Goal: Register for event/course

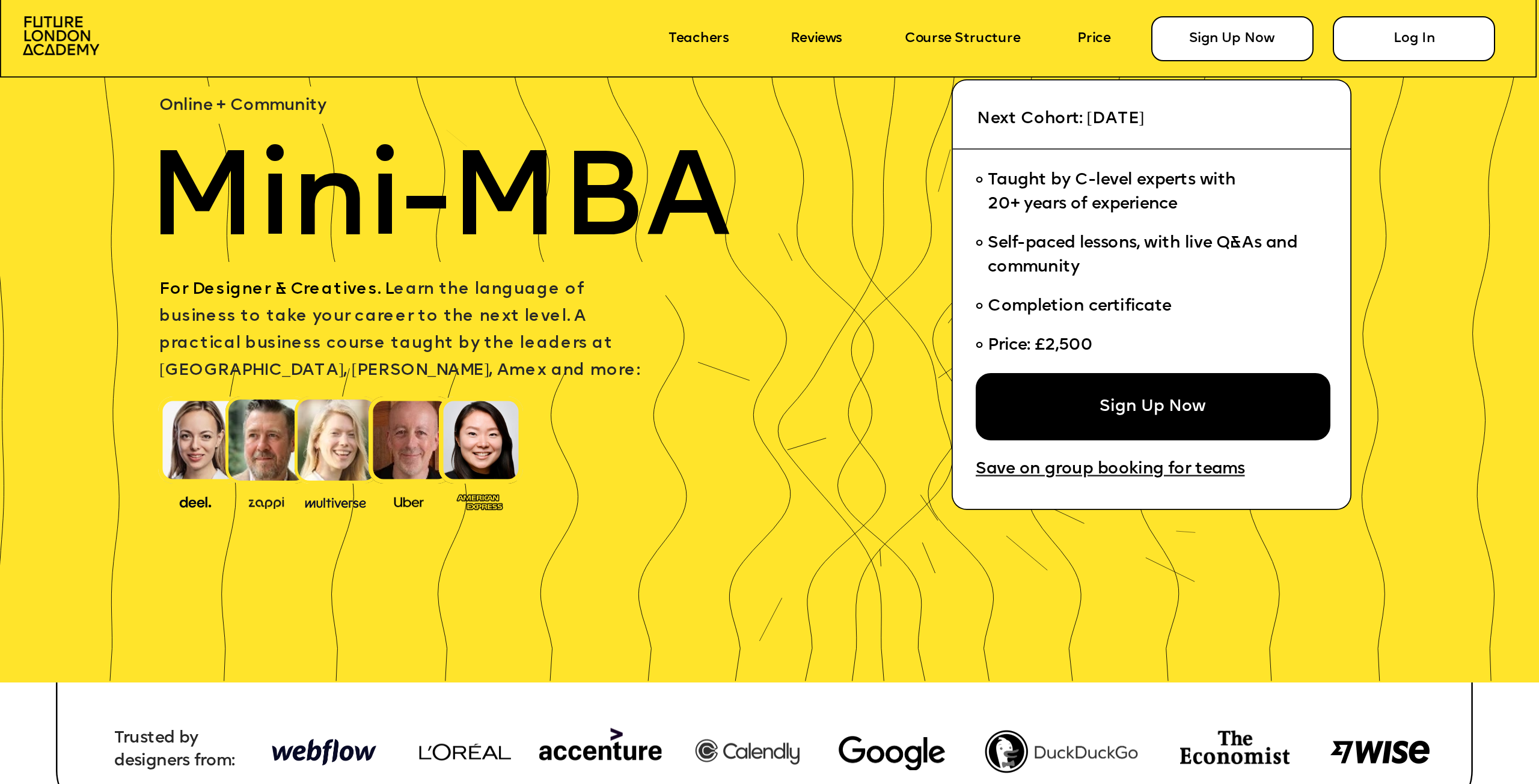
scroll to position [120, 0]
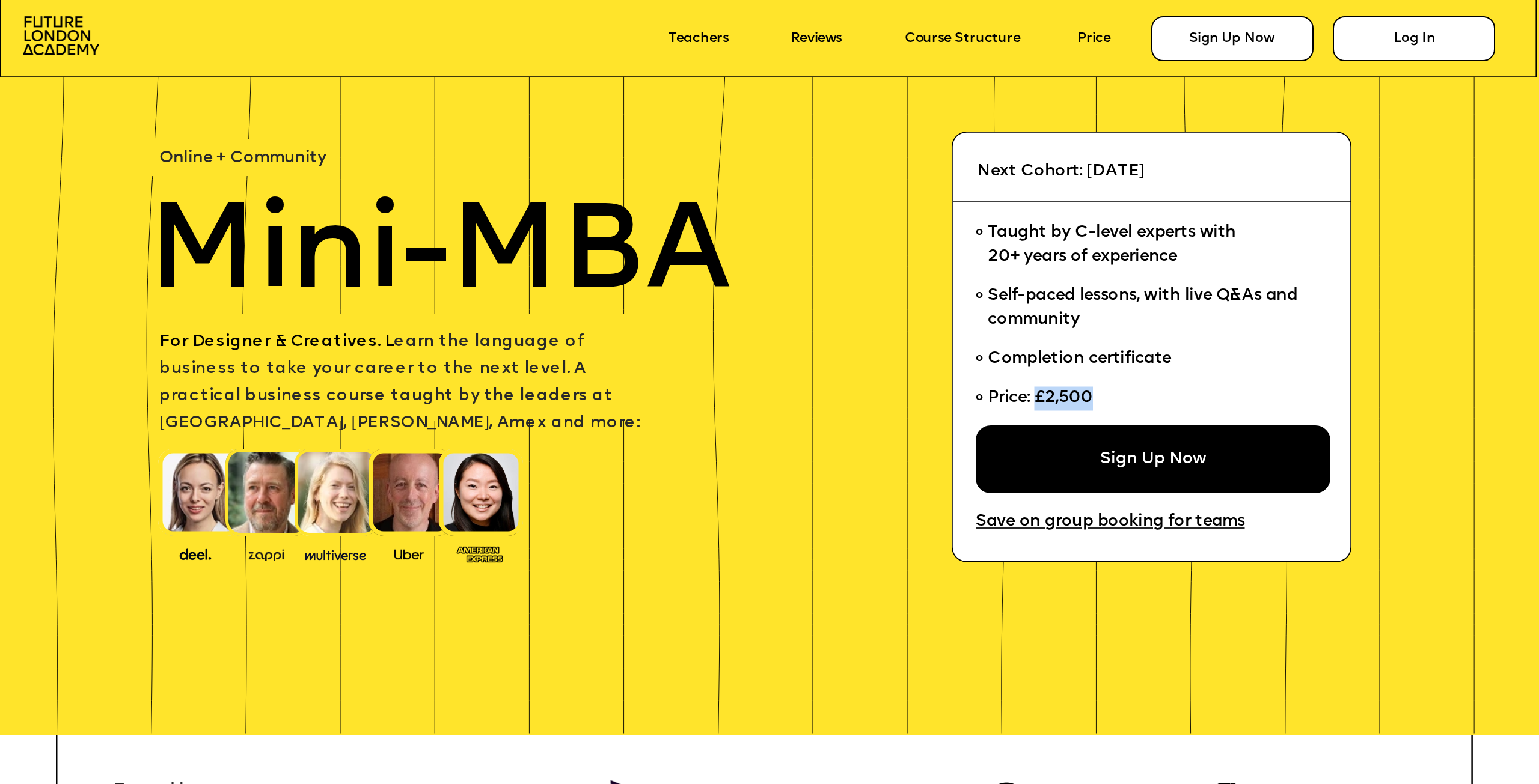
drag, startPoint x: 1039, startPoint y: 398, endPoint x: 1091, endPoint y: 398, distance: 52.0
click at [1091, 398] on span "Price: £2,500" at bounding box center [1040, 398] width 105 height 17
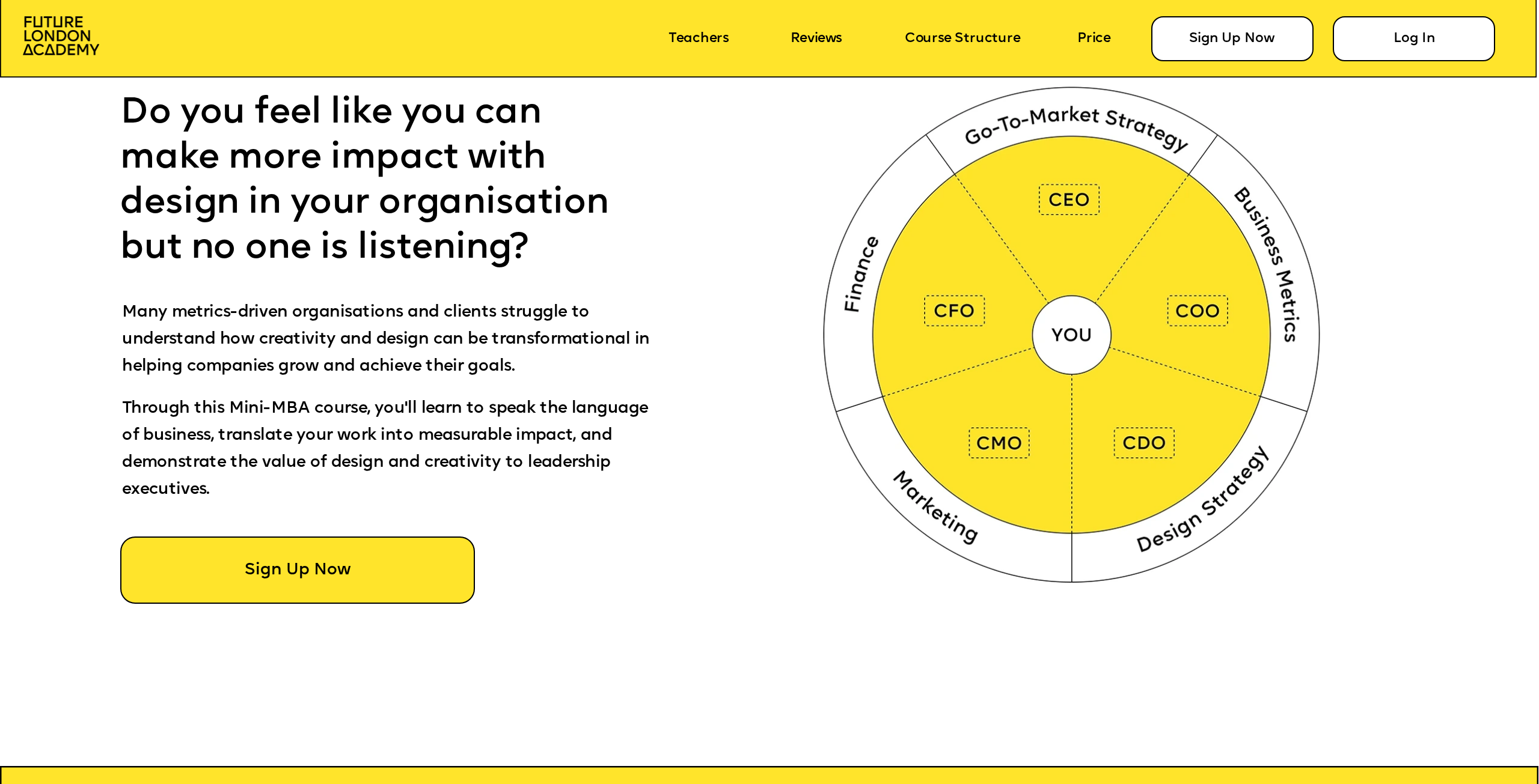
scroll to position [1022, 0]
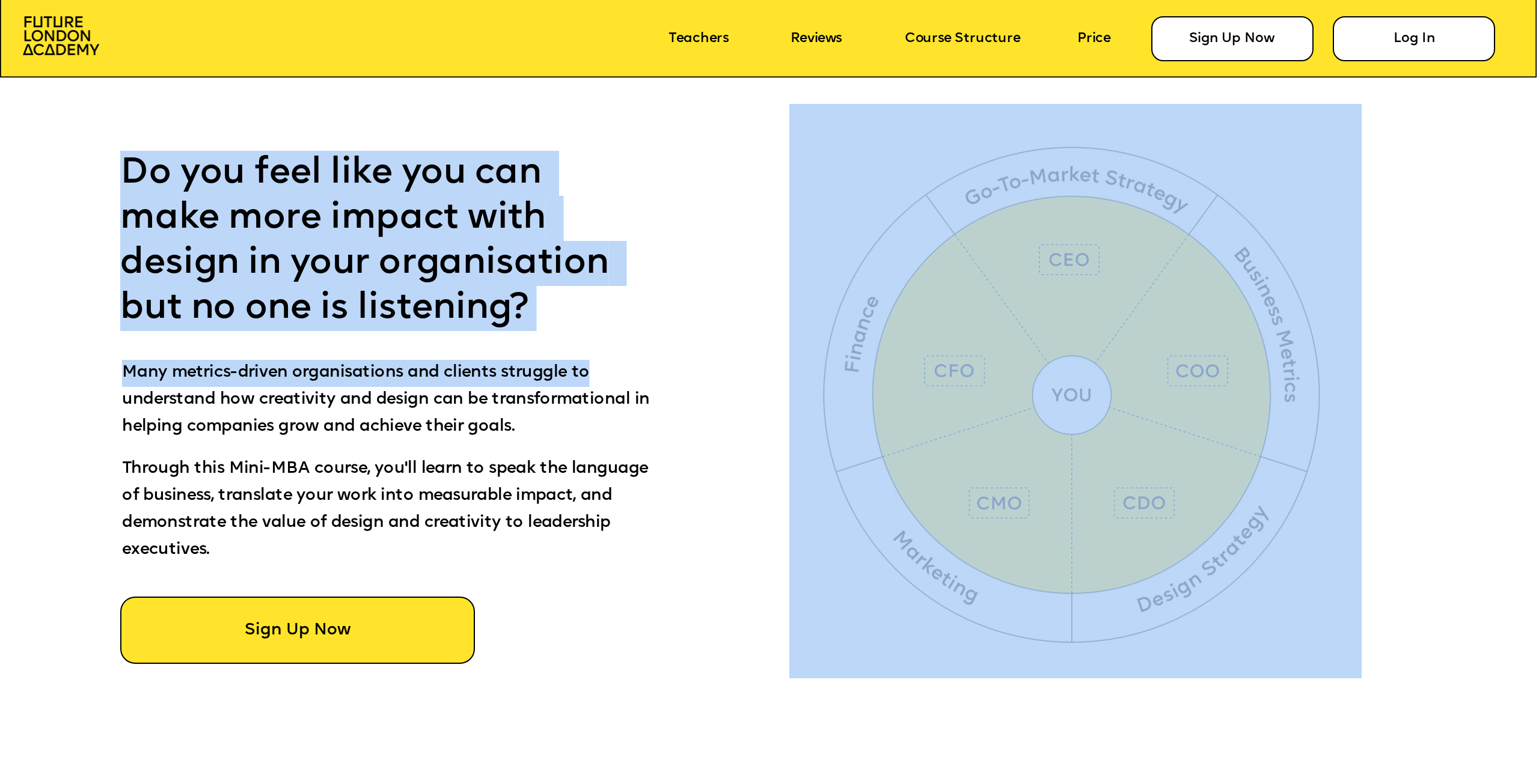
drag, startPoint x: 207, startPoint y: 184, endPoint x: 601, endPoint y: 376, distance: 438.3
click at [604, 379] on p "Many metrics-driven organisations and clients struggle to understand how creati…" at bounding box center [386, 408] width 529 height 96
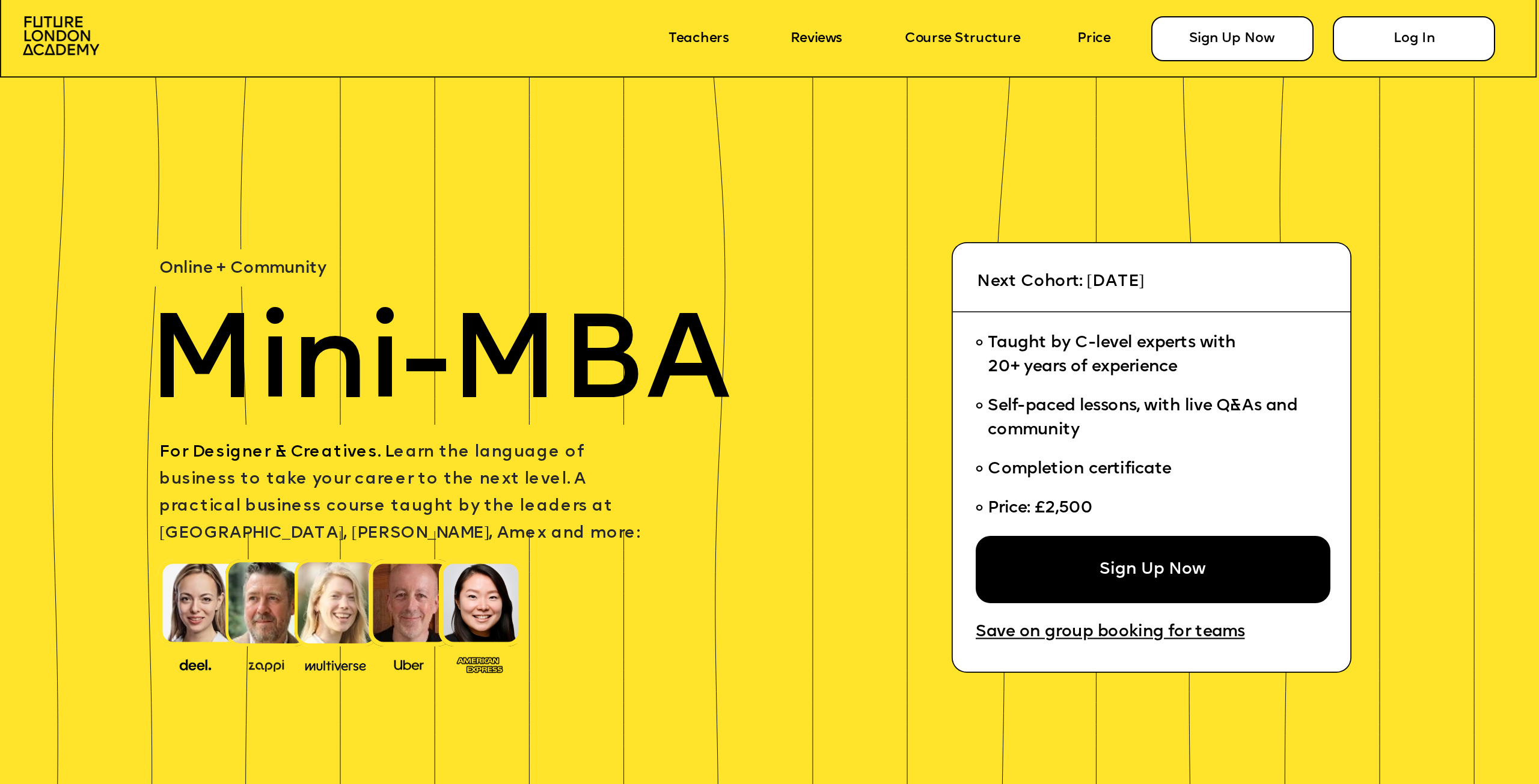
scroll to position [0, 0]
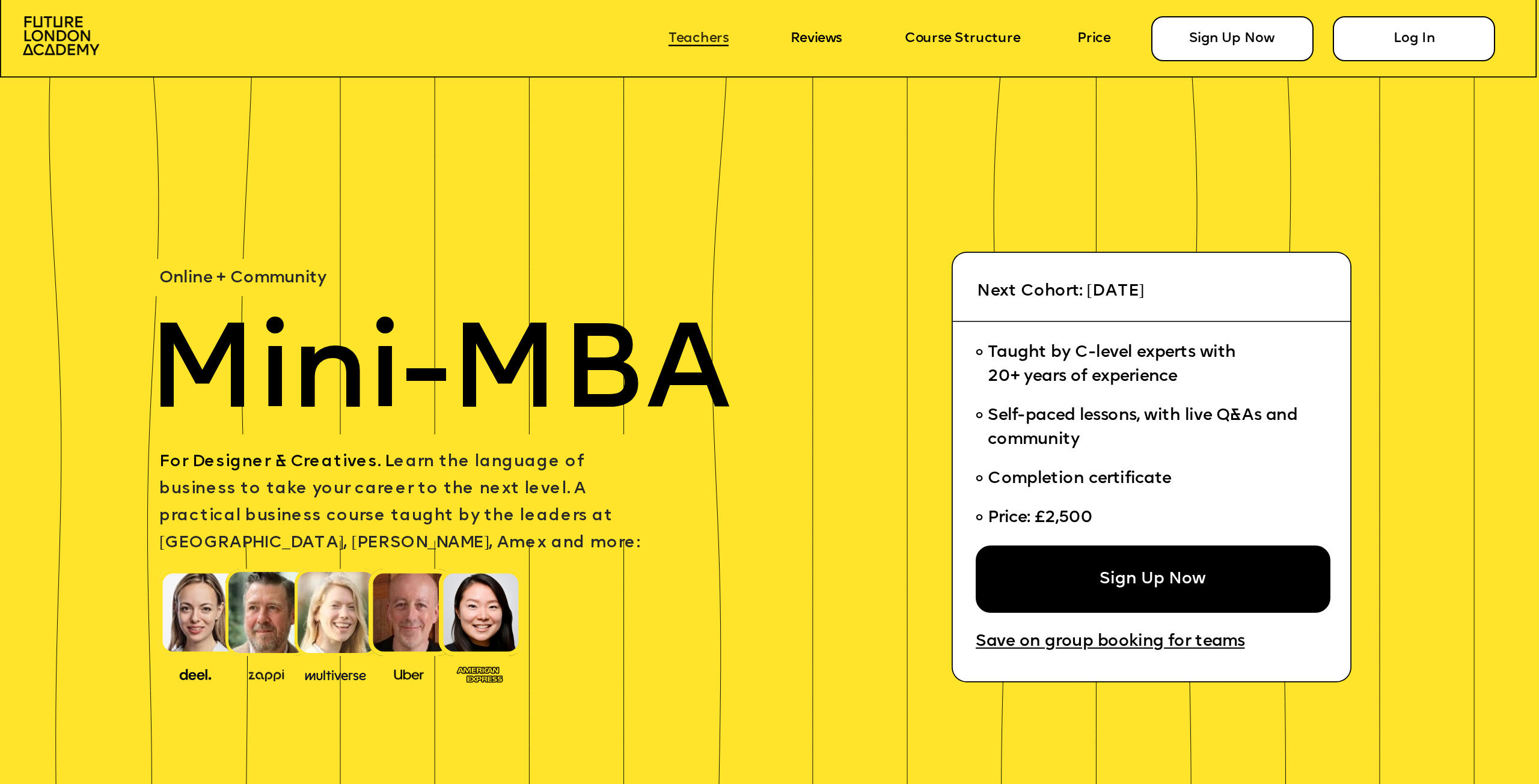
click at [693, 38] on link "Teachers" at bounding box center [698, 39] width 60 height 15
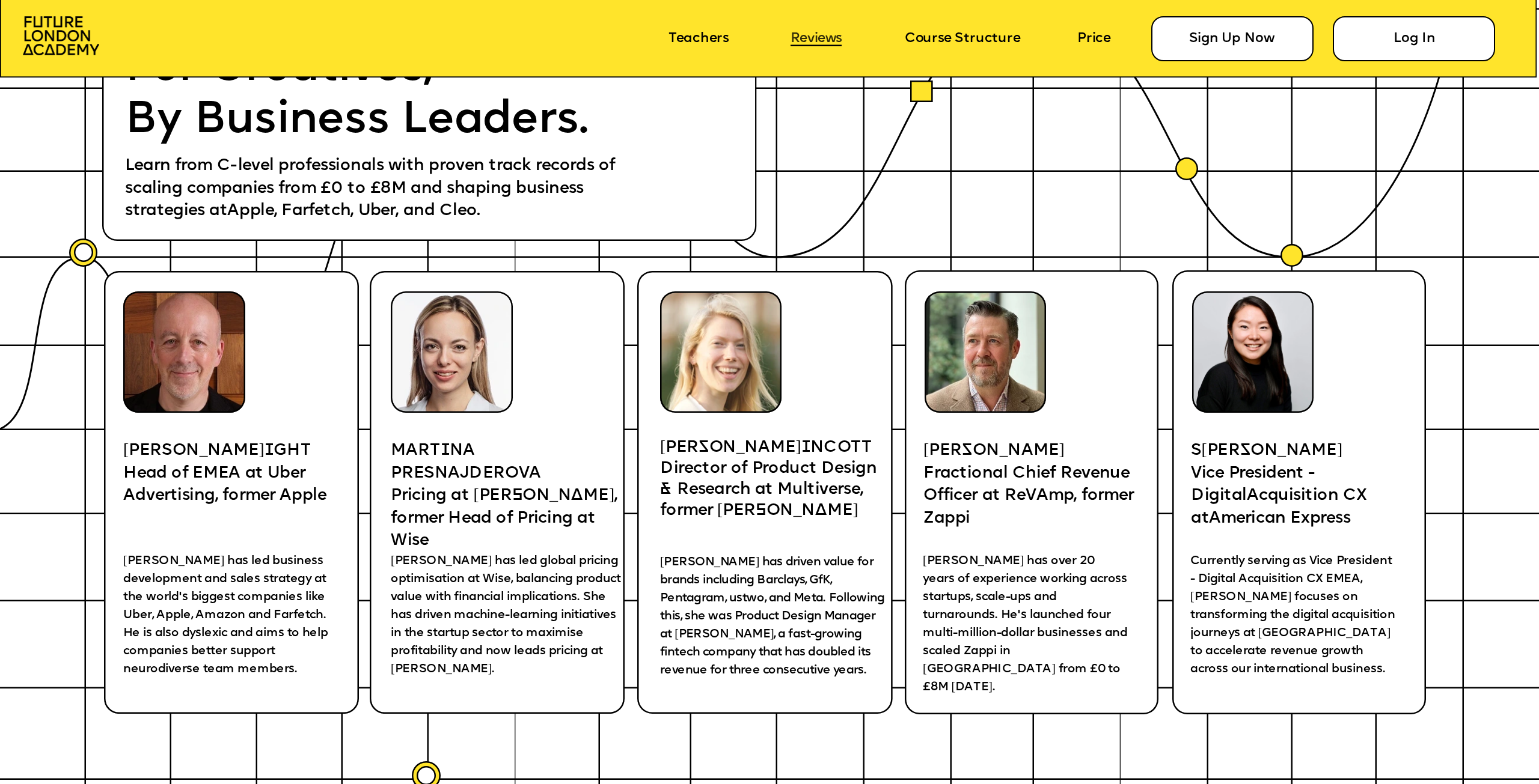
click at [803, 41] on link "Reviews" at bounding box center [816, 39] width 51 height 15
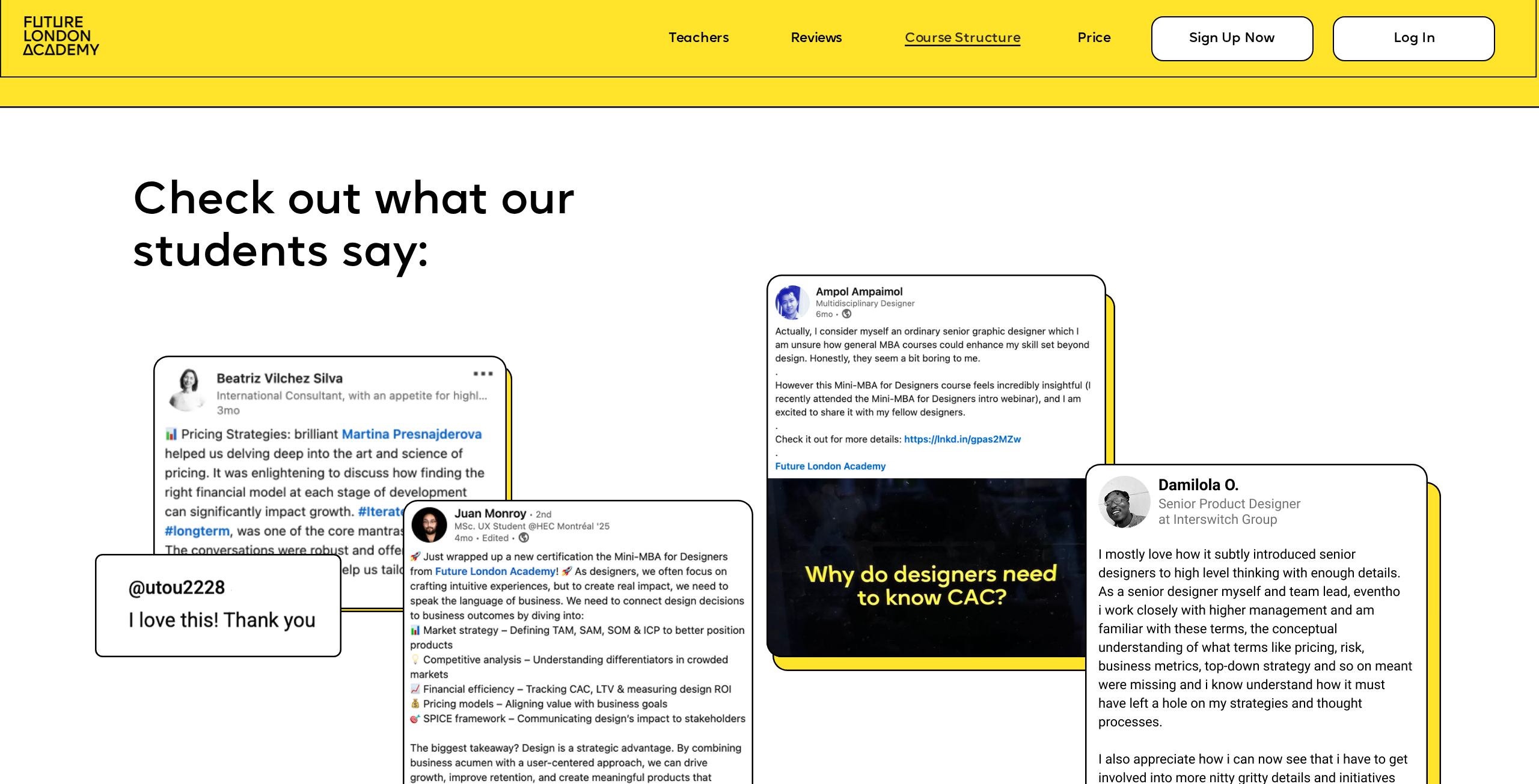
scroll to position [10820, 0]
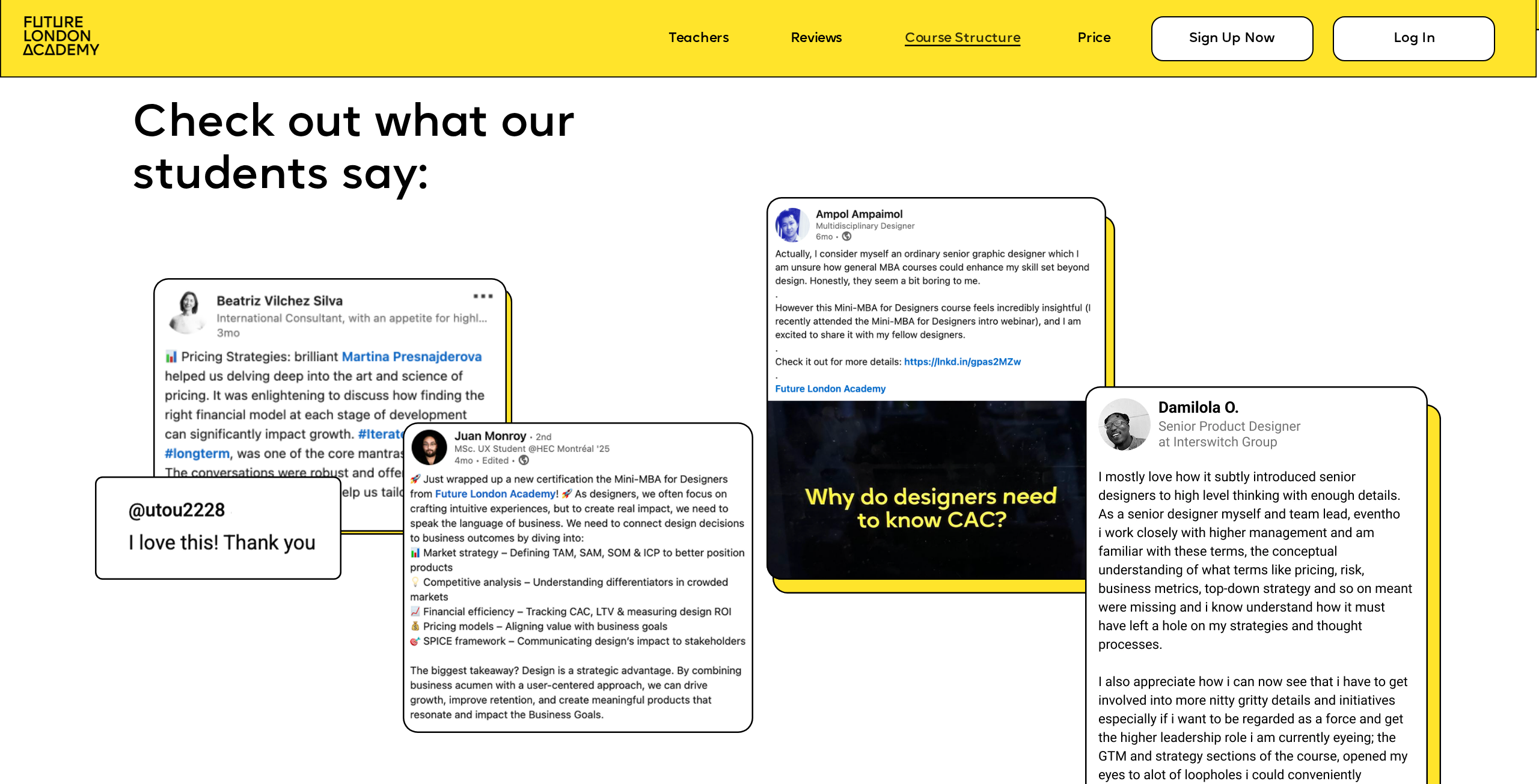
click at [933, 44] on link "Course Structure" at bounding box center [963, 39] width 116 height 15
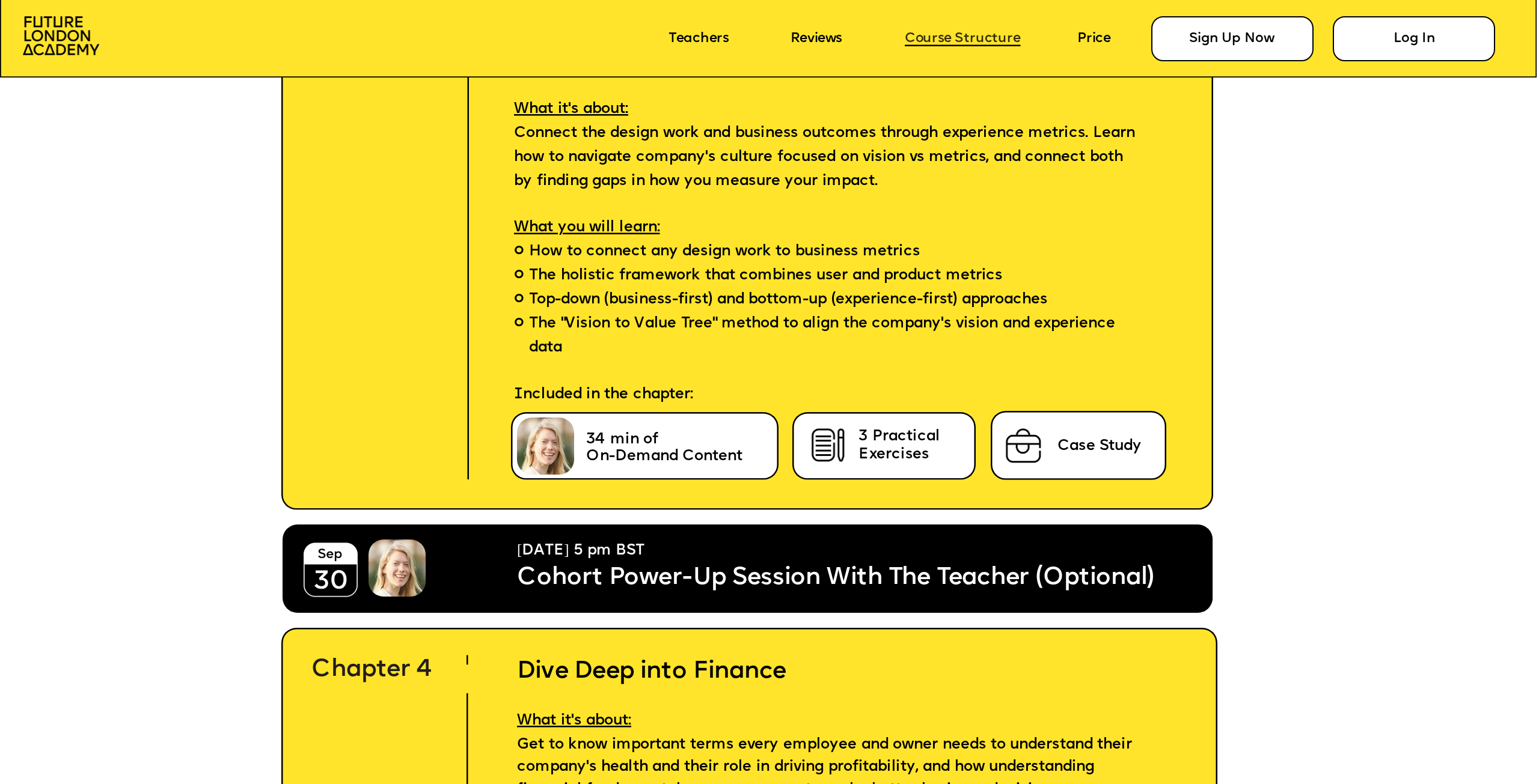
scroll to position [4834, 0]
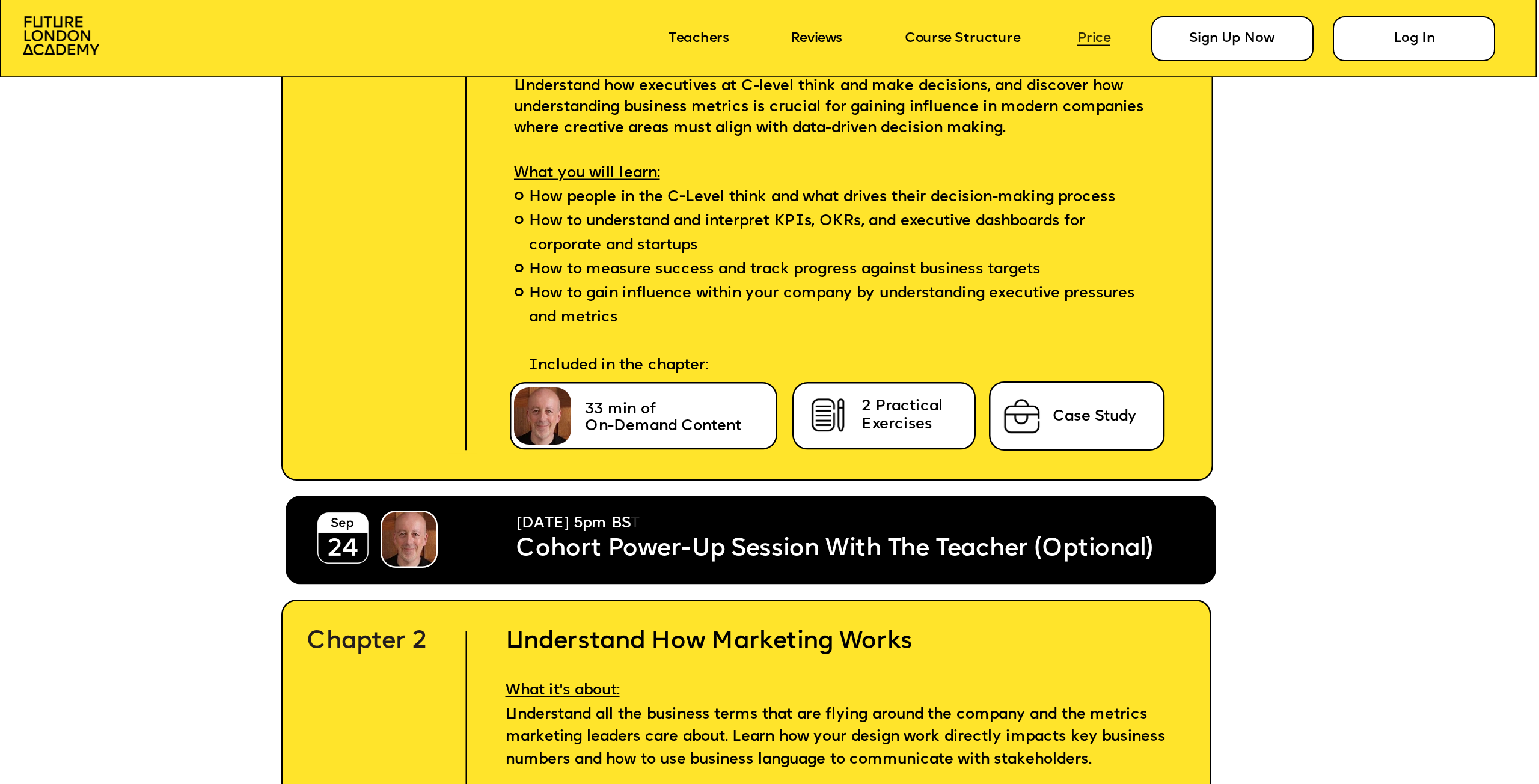
click at [1084, 43] on link "Price" at bounding box center [1094, 39] width 33 height 15
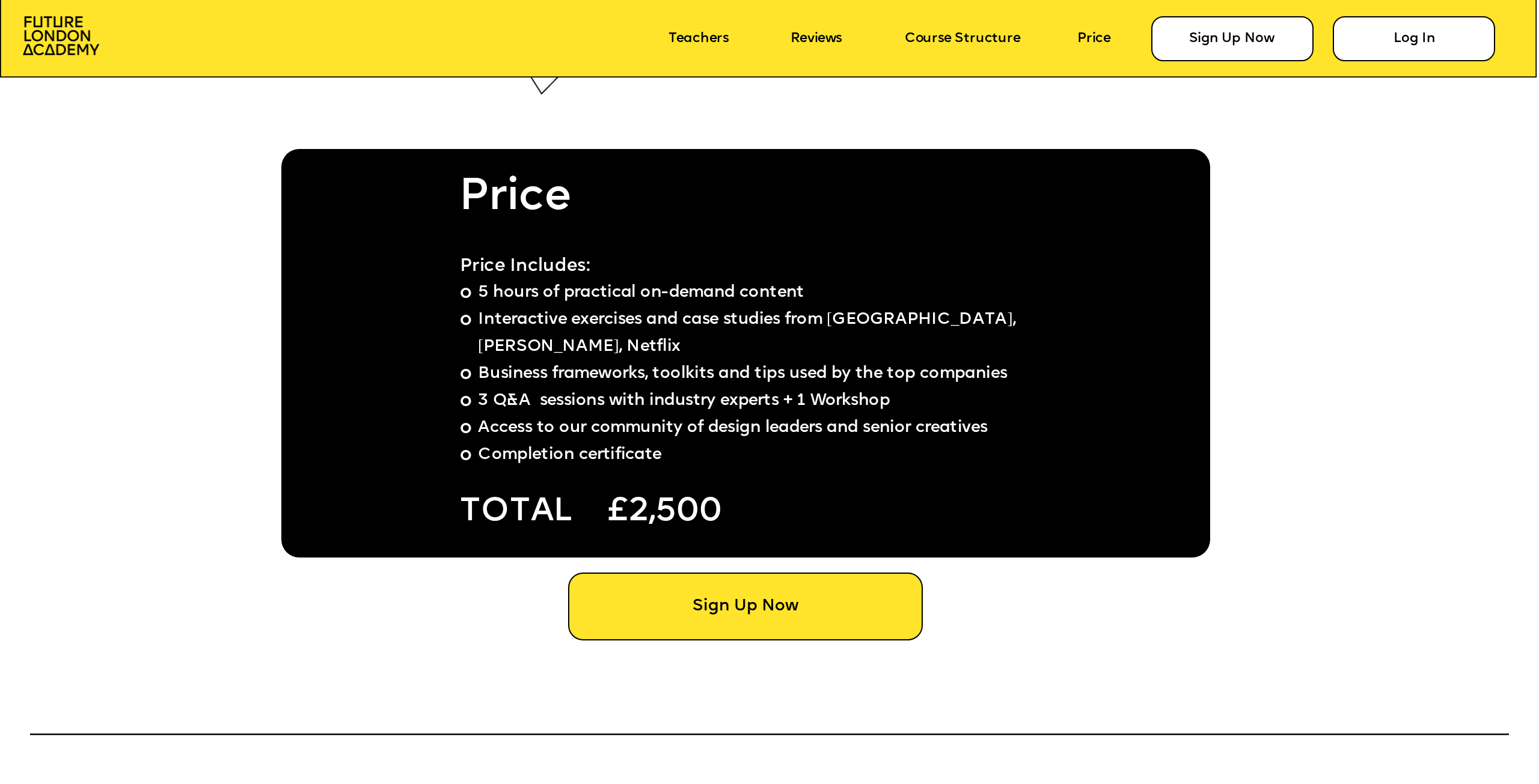
scroll to position [11945, 0]
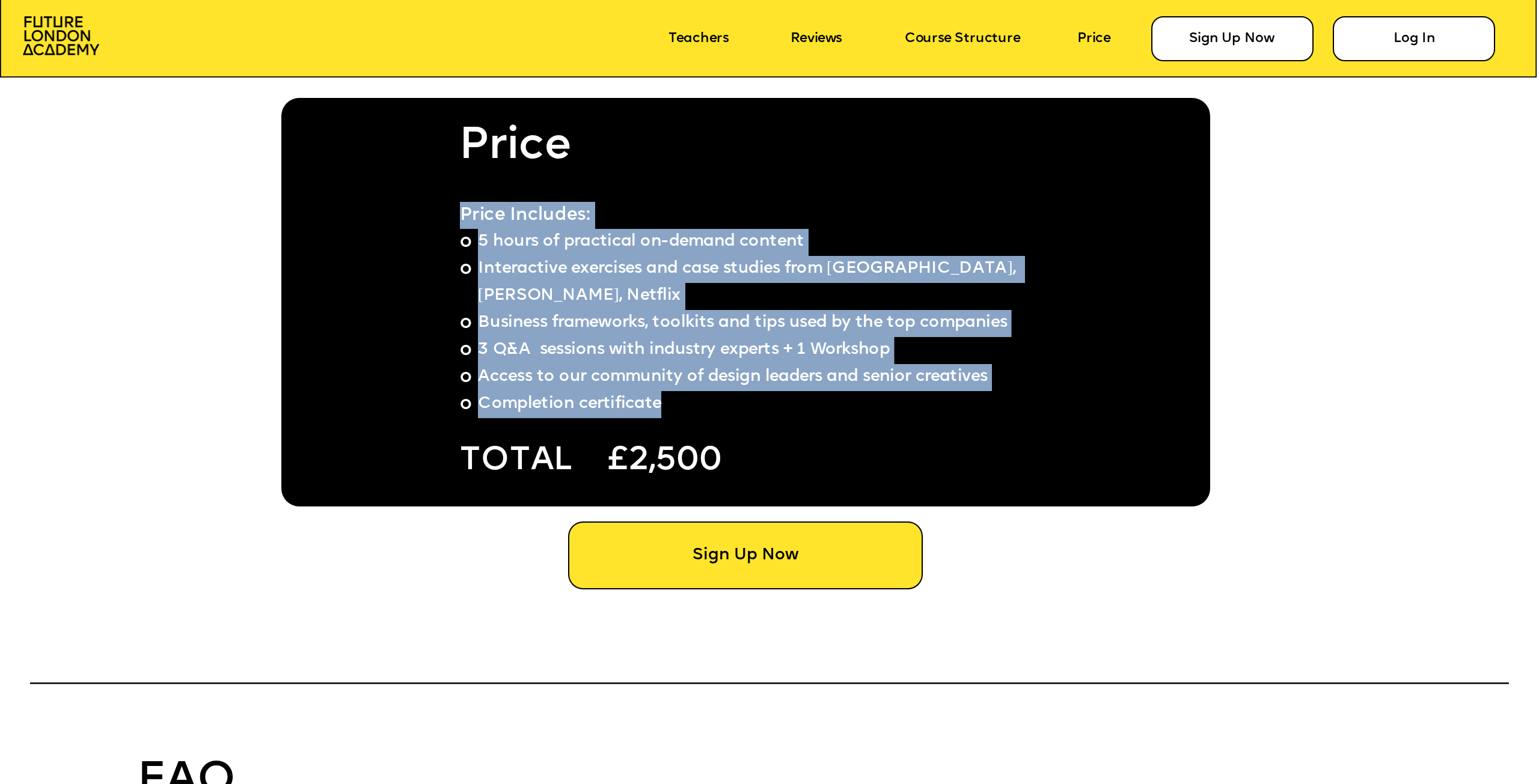
drag, startPoint x: 461, startPoint y: 216, endPoint x: 662, endPoint y: 378, distance: 258.2
click at [662, 378] on div "Price Includes: 5 hours of practical on-demand content Interactive exercises an…" at bounding box center [748, 309] width 576 height 216
click at [661, 395] on span "Completion certificate" at bounding box center [569, 403] width 183 height 17
drag, startPoint x: 662, startPoint y: 378, endPoint x: 459, endPoint y: 216, distance: 259.7
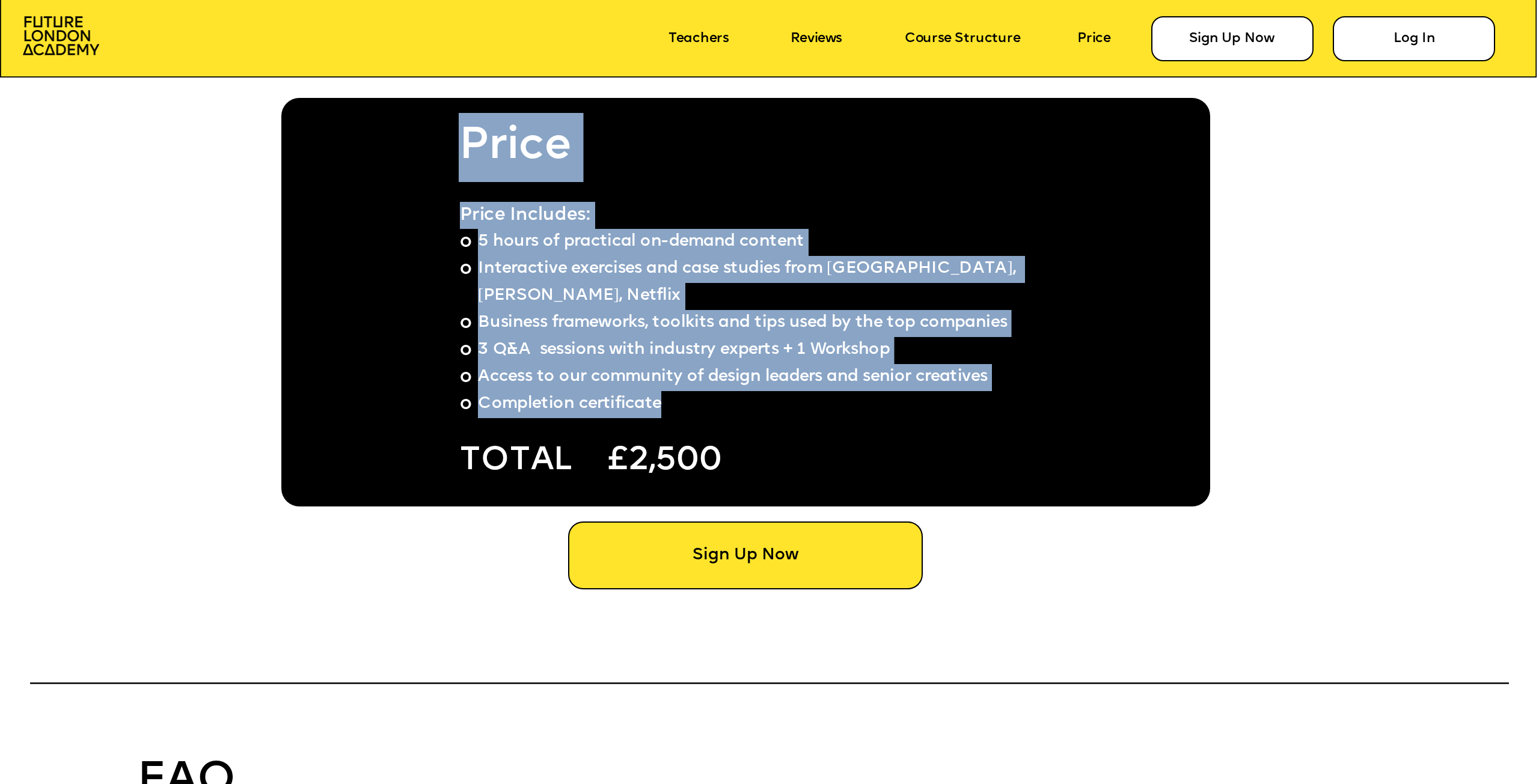
click at [460, 216] on div at bounding box center [745, 302] width 929 height 408
drag, startPoint x: 465, startPoint y: 216, endPoint x: 661, endPoint y: 378, distance: 254.3
click at [661, 378] on div "Price Includes: 5 hours of practical on-demand content Interactive exercises an…" at bounding box center [748, 309] width 576 height 216
click at [661, 395] on span "Completion certificate" at bounding box center [569, 403] width 183 height 17
drag, startPoint x: 661, startPoint y: 378, endPoint x: 463, endPoint y: 216, distance: 255.8
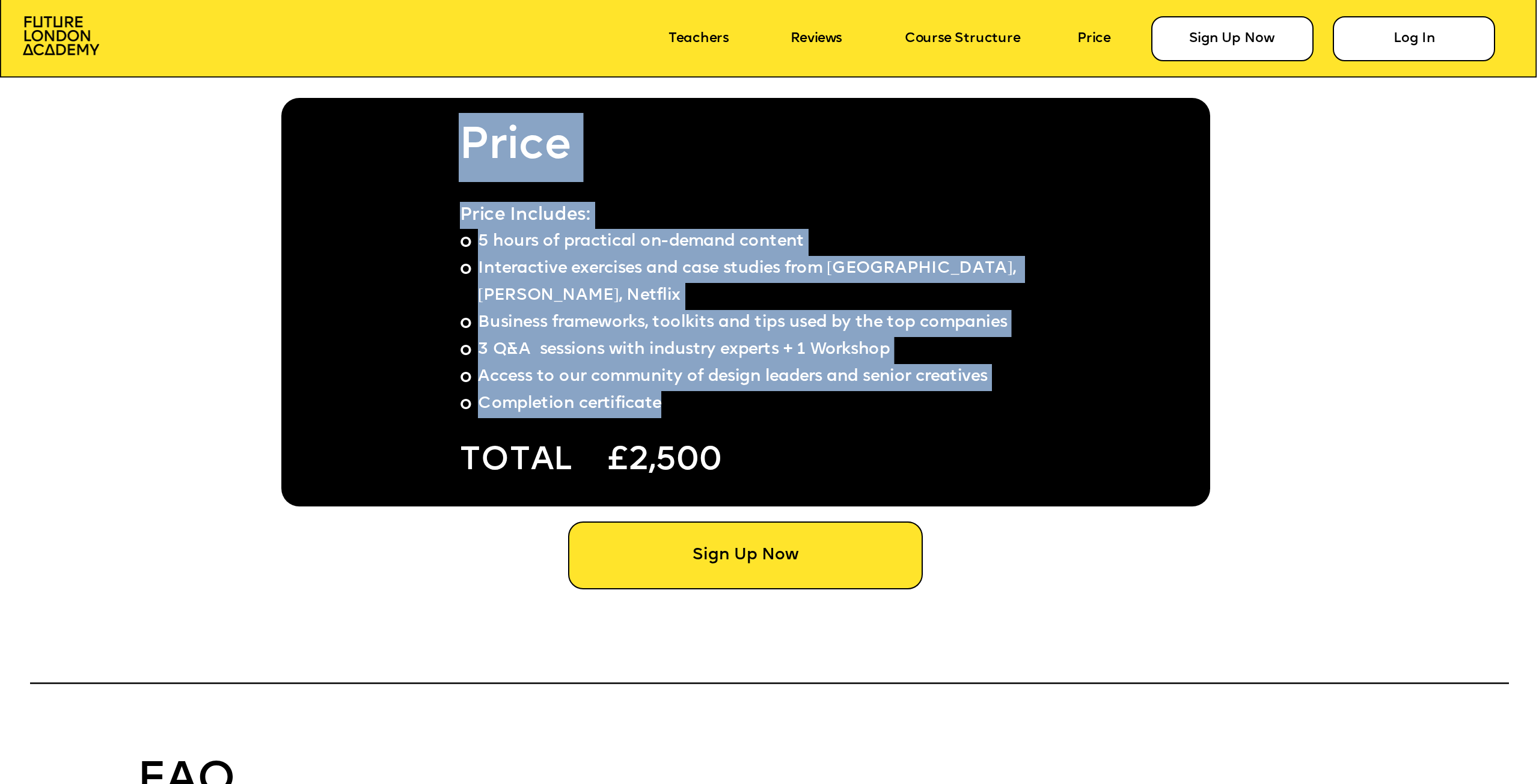
click at [462, 217] on div "Price Includes: 5 hours of practical on-demand content Interactive exercises an…" at bounding box center [748, 309] width 576 height 216
click at [467, 214] on span "Price Includes:" at bounding box center [526, 215] width 131 height 18
click at [492, 253] on span "5 hours of practical on-demand content" at bounding box center [641, 242] width 327 height 27
